Goal: Communication & Community: Answer question/provide support

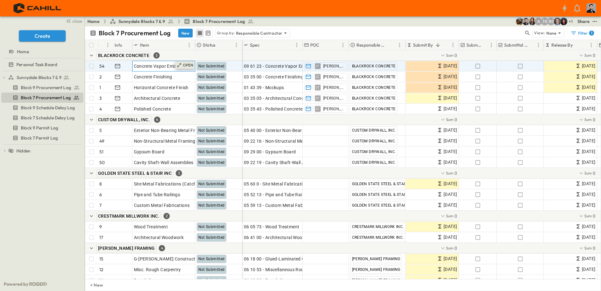
click at [187, 66] on p "OPEN" at bounding box center [188, 65] width 11 height 5
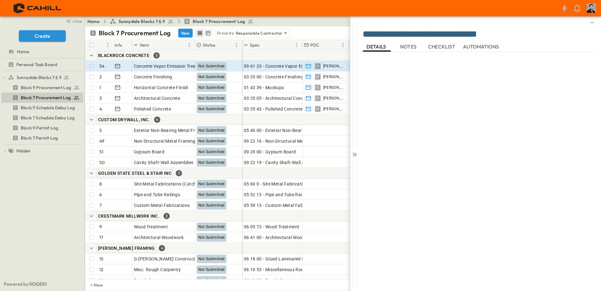
click at [404, 44] on span "NOTES" at bounding box center [409, 47] width 18 height 6
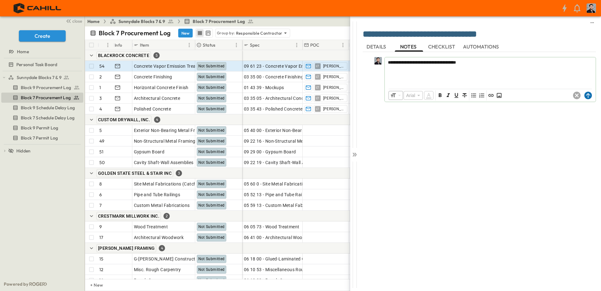
click at [588, 95] on icon at bounding box center [589, 96] width 8 height 8
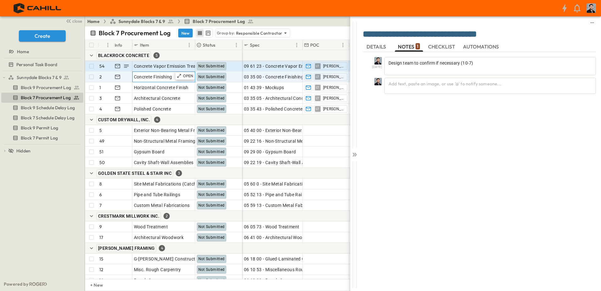
click at [163, 79] on span "Concrete Finishing" at bounding box center [153, 77] width 38 height 6
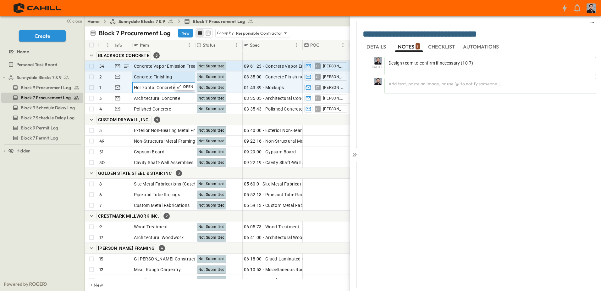
click at [159, 89] on span "Horizontal Concrete Finish" at bounding box center [161, 87] width 55 height 6
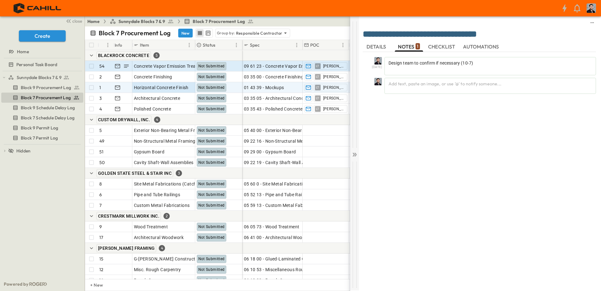
click at [356, 153] on icon at bounding box center [355, 154] width 6 height 6
